Goal: Information Seeking & Learning: Learn about a topic

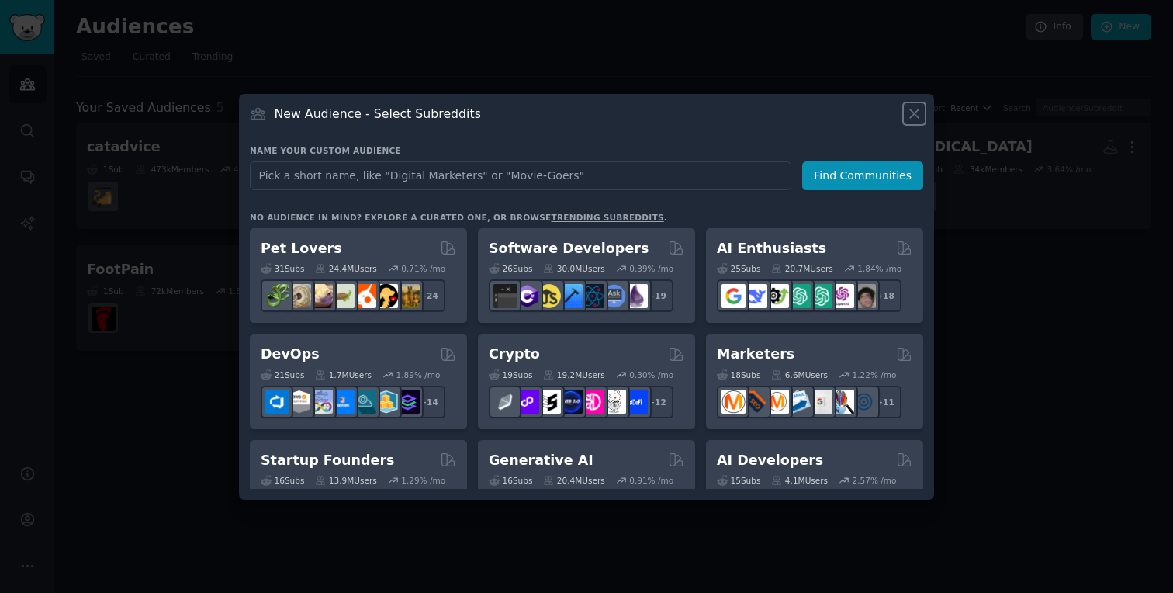
click at [909, 116] on icon at bounding box center [914, 114] width 16 height 16
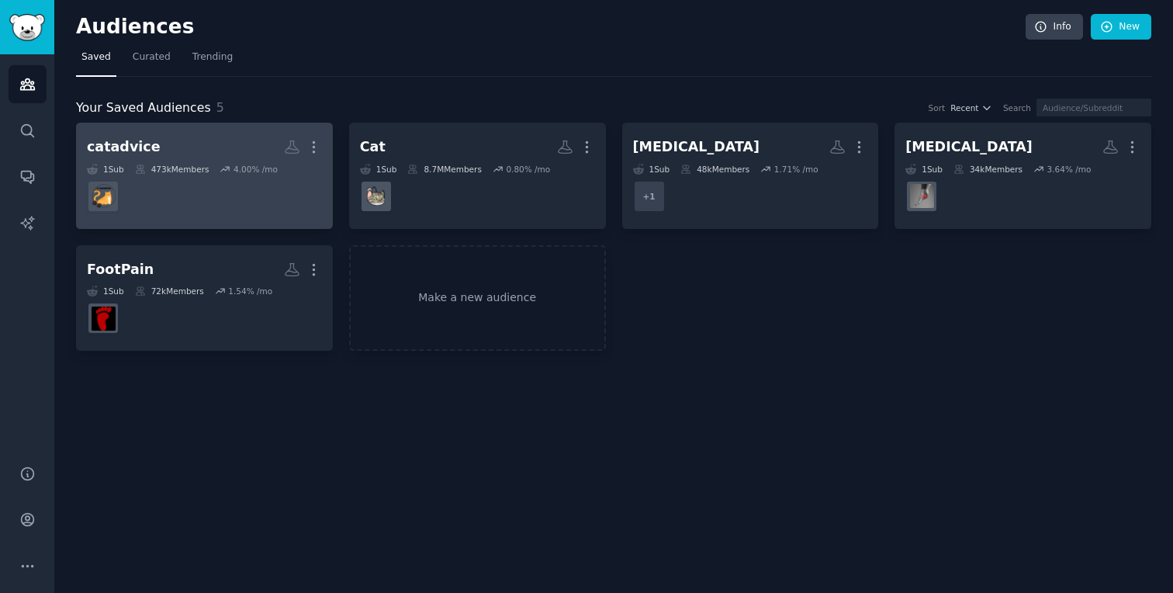
click at [282, 203] on dd at bounding box center [204, 196] width 235 height 43
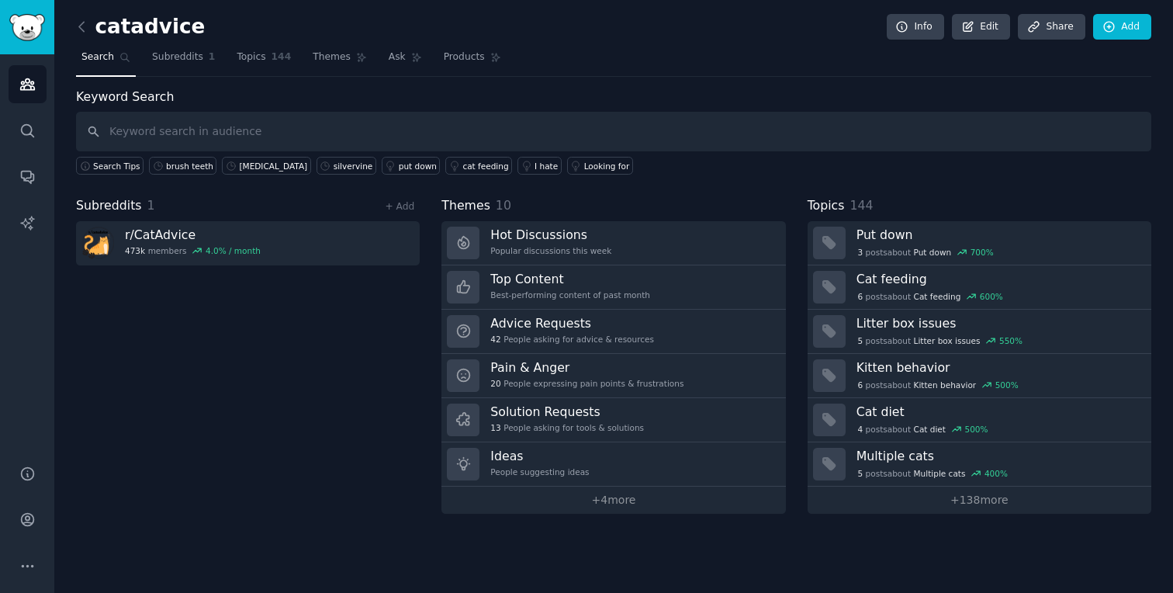
click at [895, 133] on input "text" at bounding box center [613, 132] width 1075 height 40
click at [891, 133] on input "text" at bounding box center [613, 132] width 1075 height 40
type input "chewing on"
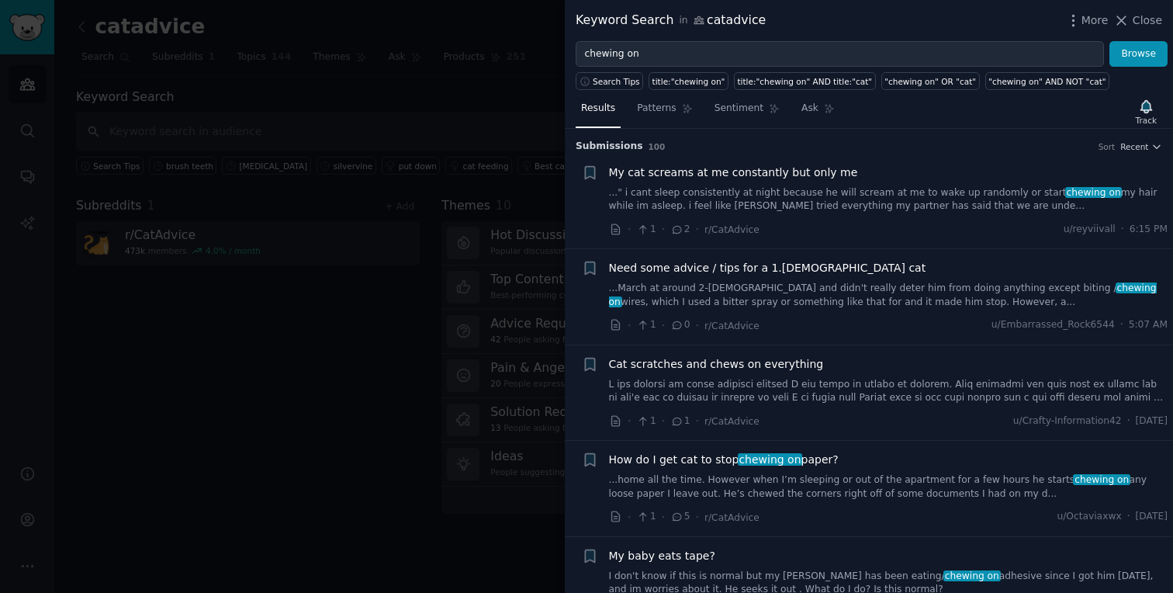
click at [1143, 140] on h3 "Submission s 100 Sort Recent" at bounding box center [869, 147] width 587 height 14
click at [1136, 151] on span "Recent" at bounding box center [1134, 146] width 28 height 11
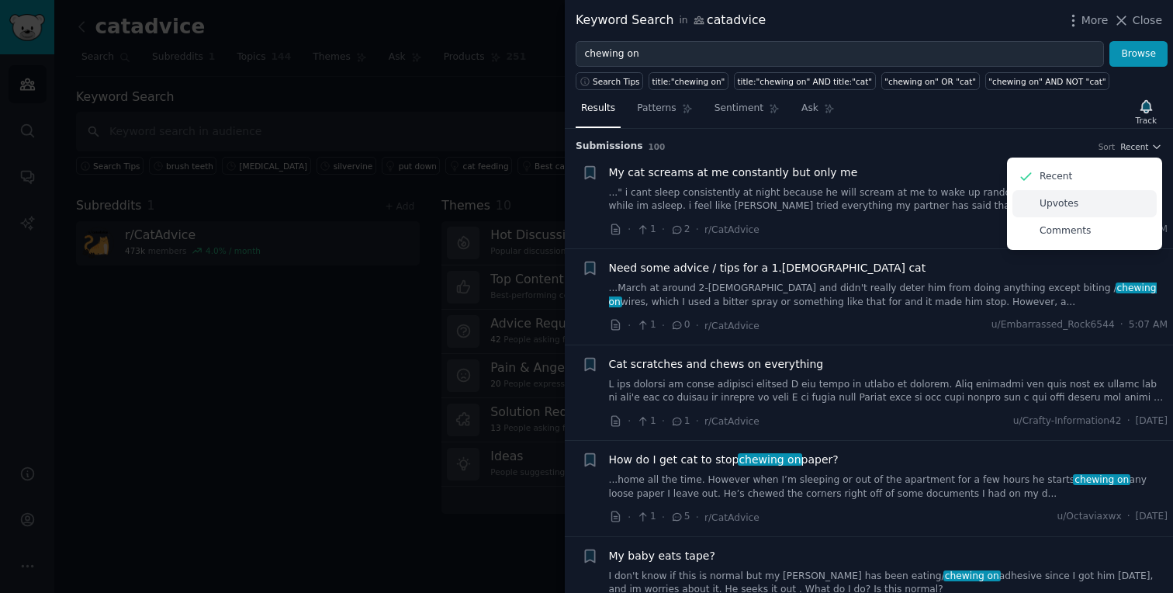
click at [1091, 211] on div "Upvotes" at bounding box center [1084, 203] width 144 height 27
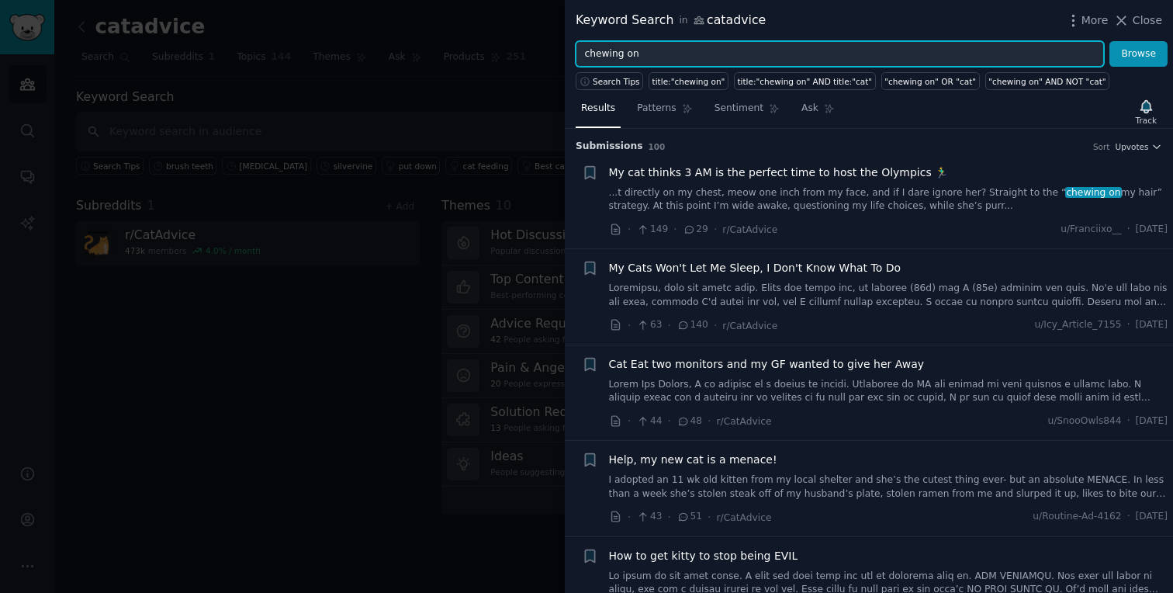
click at [729, 57] on input "chewing on" at bounding box center [840, 54] width 528 height 26
type input "chewing on everything"
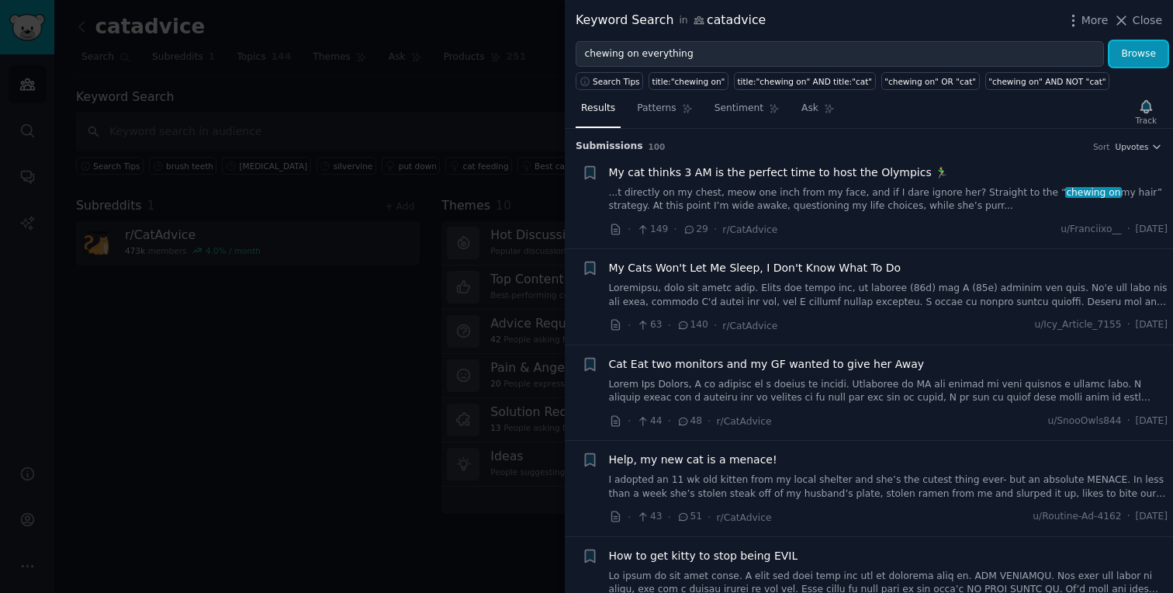
click at [1142, 59] on button "Browse" at bounding box center [1138, 54] width 58 height 26
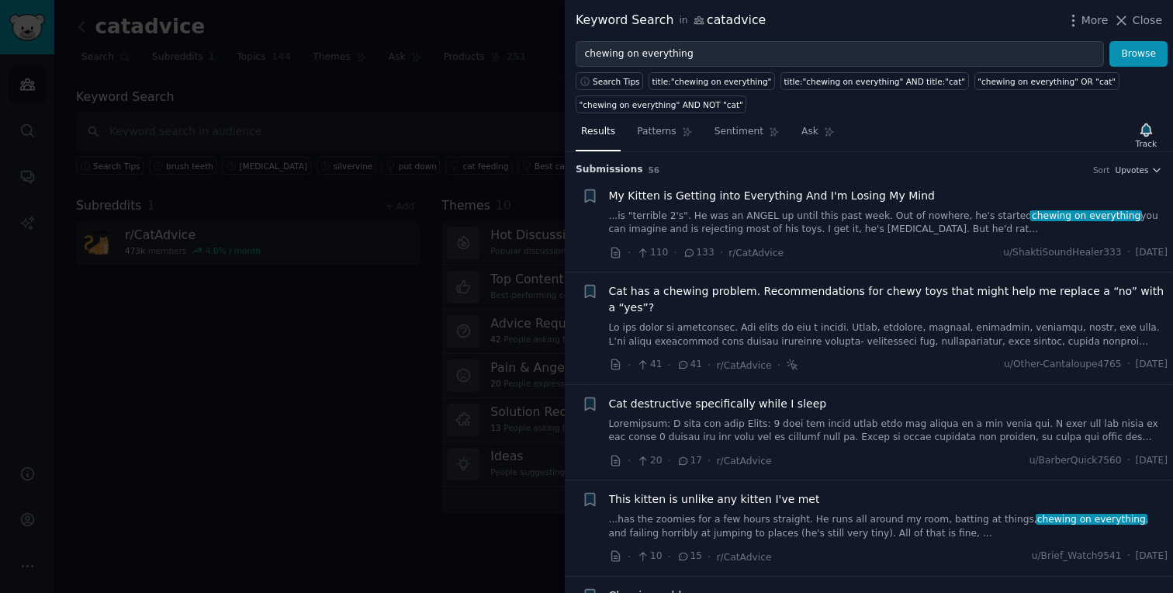
click at [850, 223] on link "...is "terrible 2's". He was an ANGEL up until this past week. Out of nowhere, …" at bounding box center [888, 222] width 559 height 27
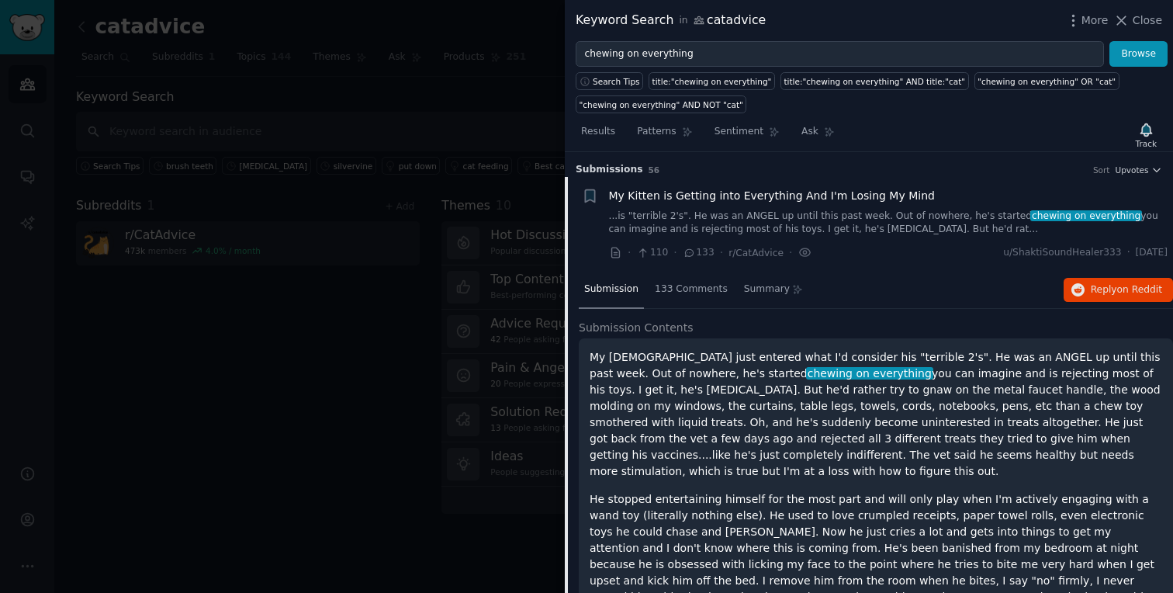
scroll to position [24, 0]
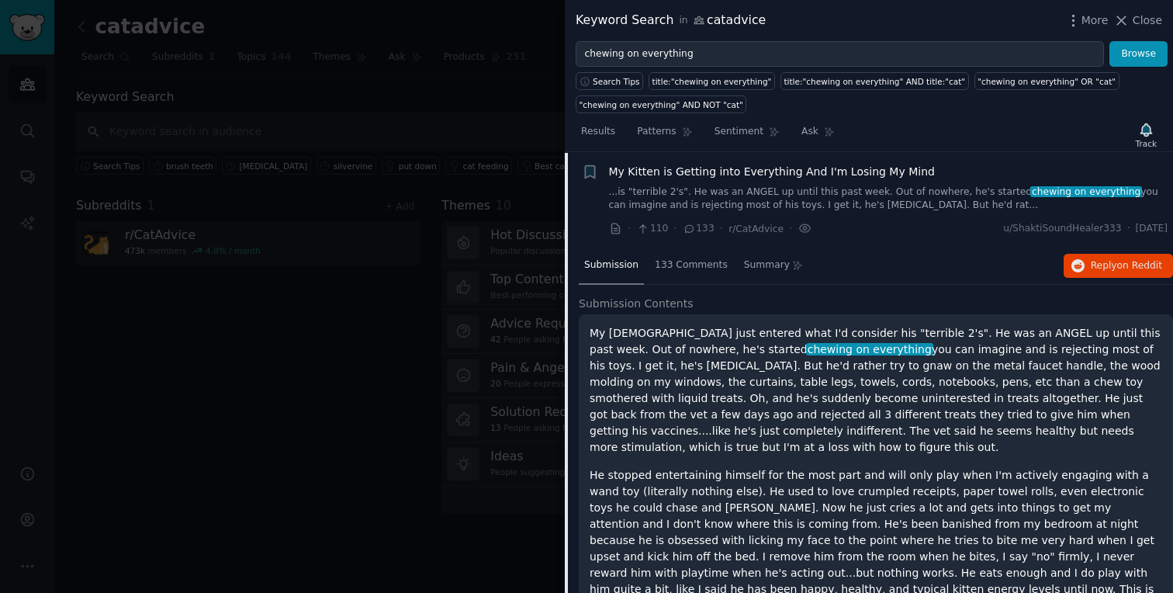
click at [846, 187] on link "...is "terrible 2's". He was an ANGEL up until this past week. Out of nowhere, …" at bounding box center [888, 198] width 559 height 27
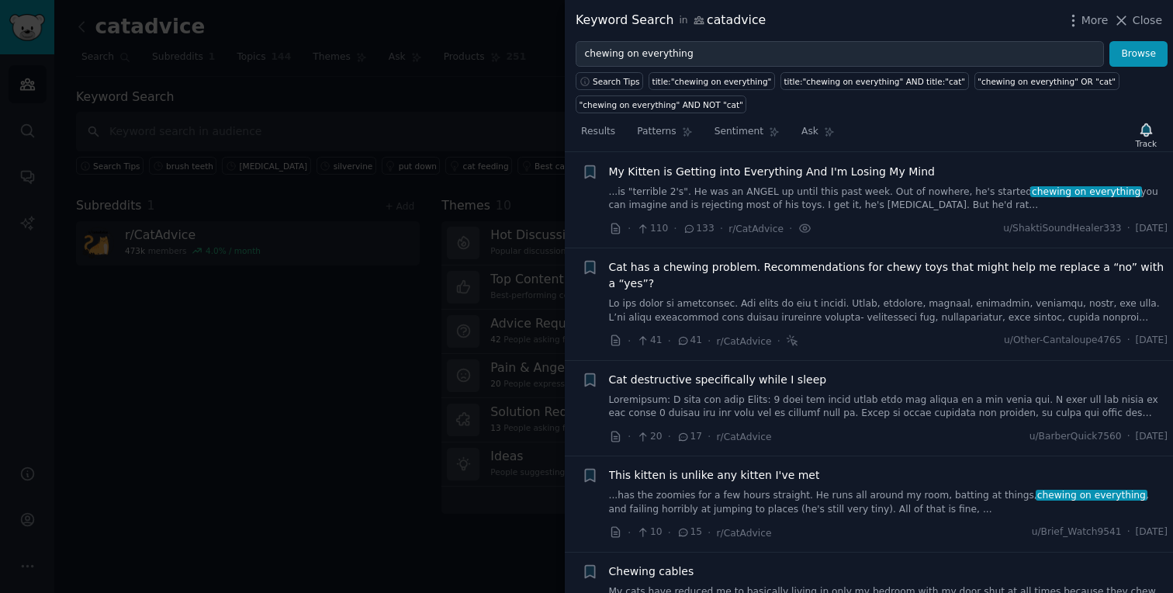
click at [846, 187] on link "...is "terrible 2's". He was an ANGEL up until this past week. Out of nowhere, …" at bounding box center [888, 198] width 559 height 27
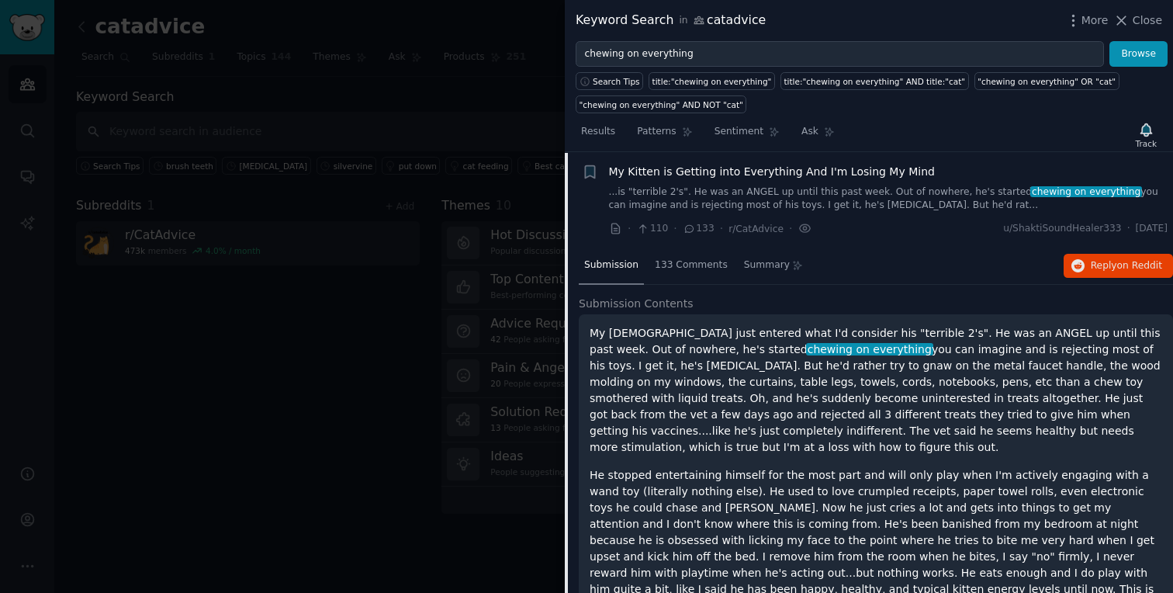
click at [846, 187] on link "...is "terrible 2's". He was an ANGEL up until this past week. Out of nowhere, …" at bounding box center [888, 198] width 559 height 27
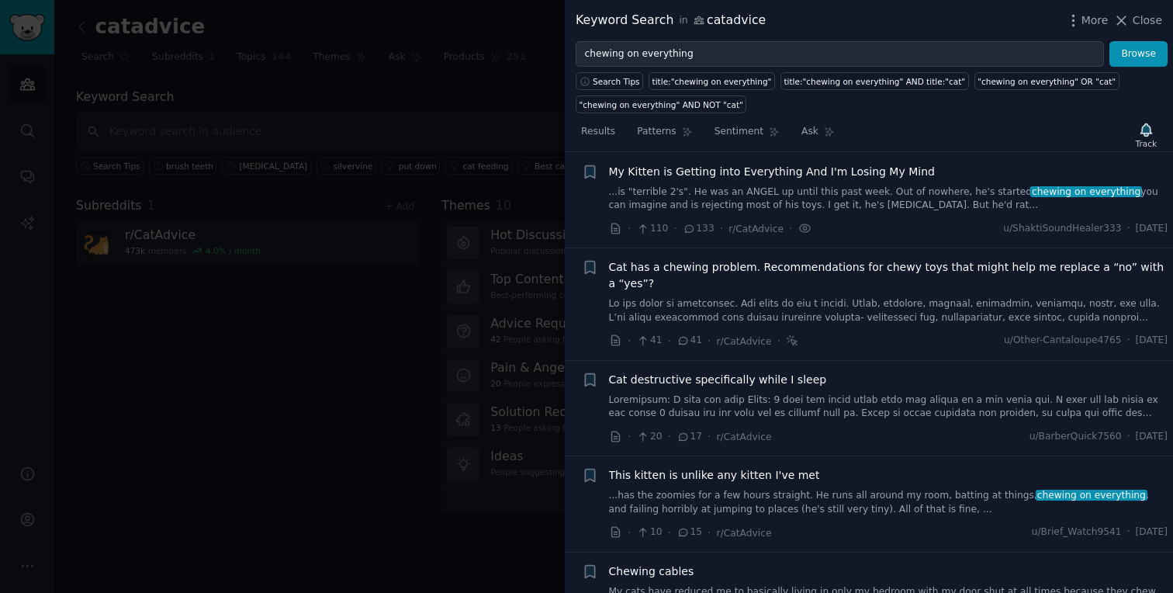
click at [812, 306] on link at bounding box center [888, 310] width 559 height 27
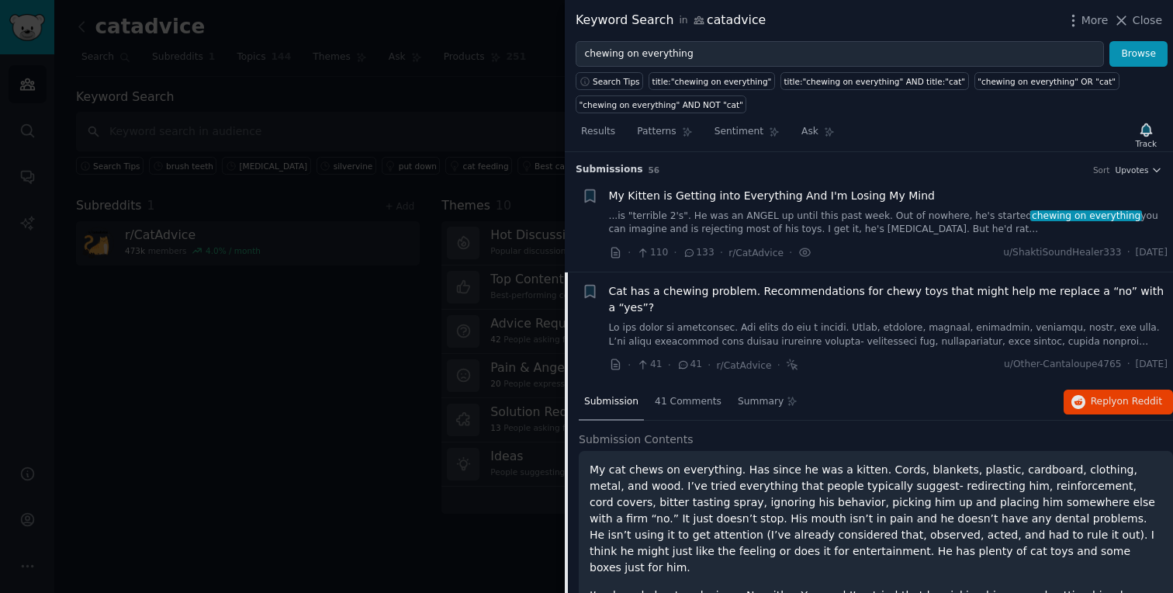
click at [826, 210] on link "...is "terrible 2's". He was an ANGEL up until this past week. Out of nowhere, …" at bounding box center [888, 222] width 559 height 27
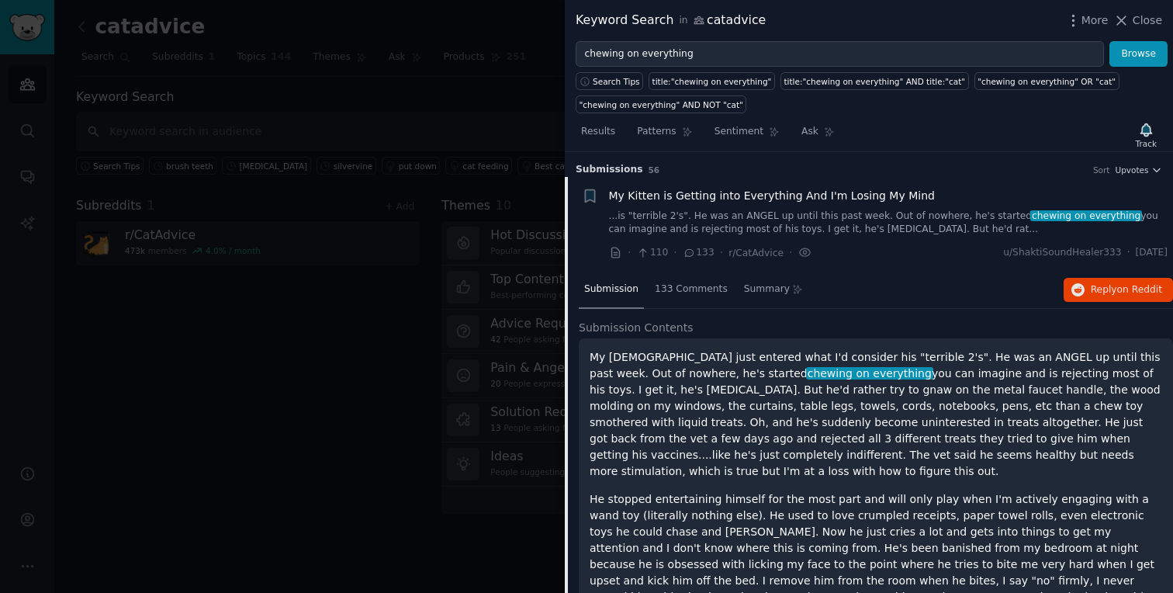
click at [823, 220] on link "...is "terrible 2's". He was an ANGEL up until this past week. Out of nowhere, …" at bounding box center [888, 222] width 559 height 27
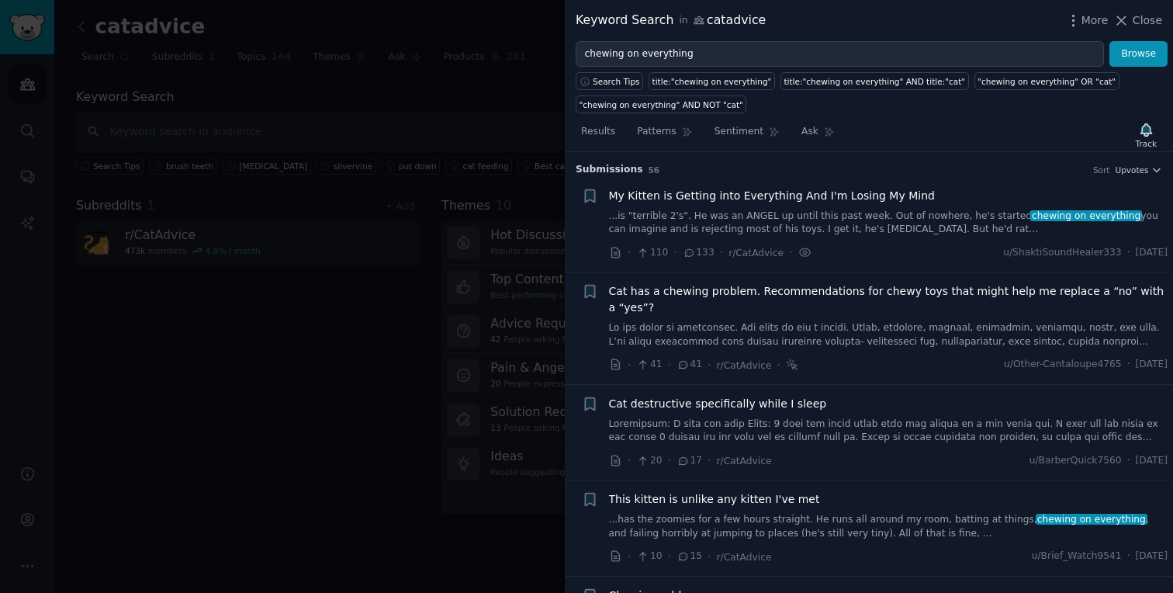
scroll to position [24, 0]
